Goal: Information Seeking & Learning: Find specific fact

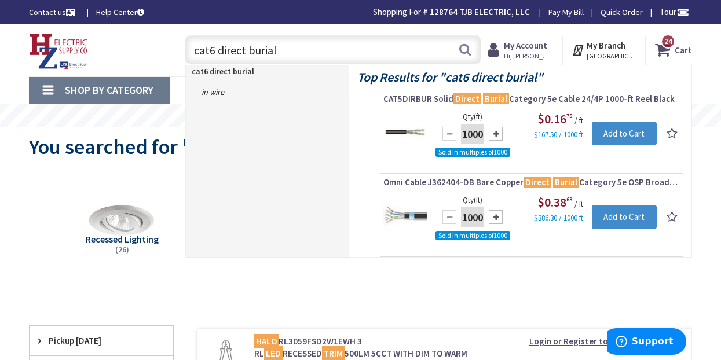
click at [318, 50] on input "cat6 direct burial" at bounding box center [333, 49] width 296 height 29
drag, startPoint x: 318, startPoint y: 50, endPoint x: 188, endPoint y: 46, distance: 130.9
click at [188, 46] on input "cat6 direct burial" at bounding box center [333, 49] width 296 height 29
